Goal: Information Seeking & Learning: Learn about a topic

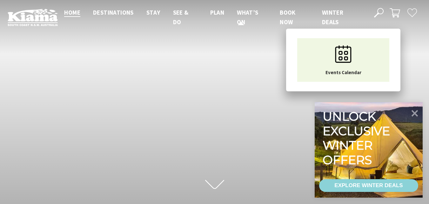
click at [243, 20] on span "What’s On" at bounding box center [247, 17] width 21 height 17
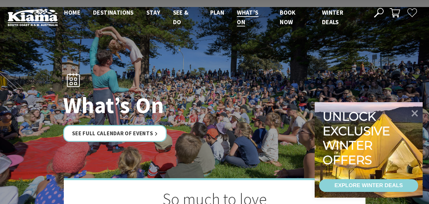
scroll to position [127, 0]
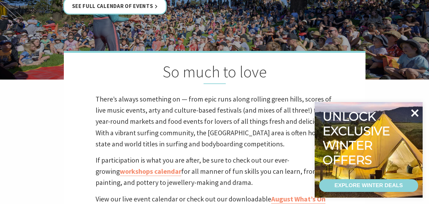
click at [416, 113] on icon at bounding box center [415, 113] width 8 height 8
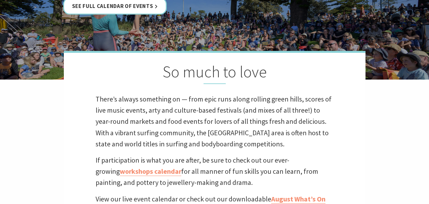
scroll to position [254, 0]
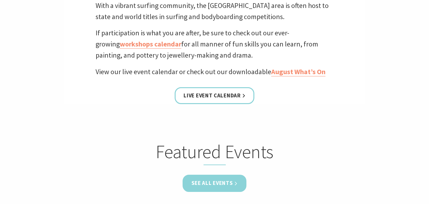
click at [200, 183] on link "See all Events" at bounding box center [215, 182] width 64 height 17
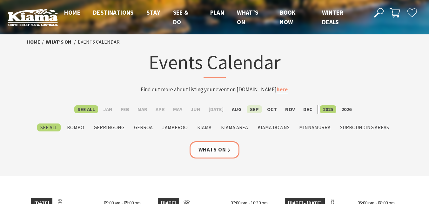
click at [250, 108] on label "Sep" at bounding box center [254, 109] width 15 height 8
click at [0, 0] on input "Sep" at bounding box center [0, 0] width 0 height 0
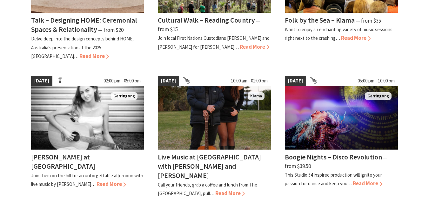
scroll to position [508, 0]
